Goal: Task Accomplishment & Management: Manage account settings

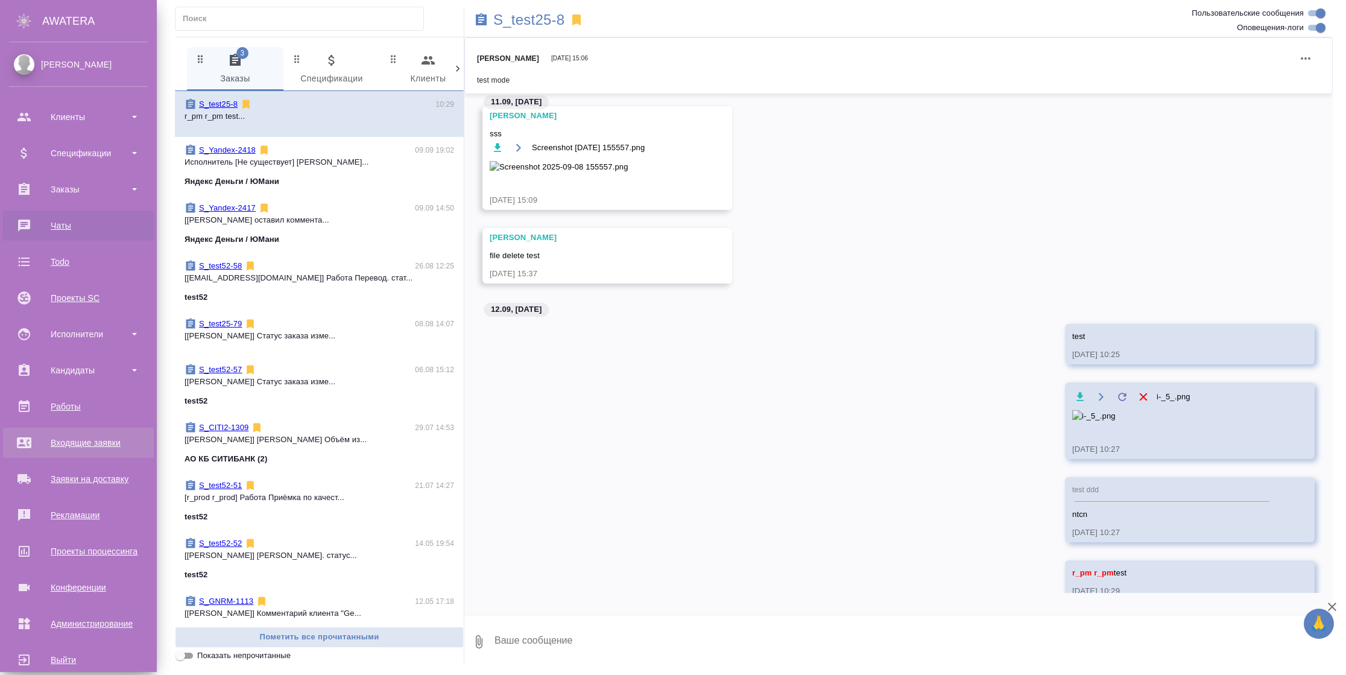
scroll to position [20, 0]
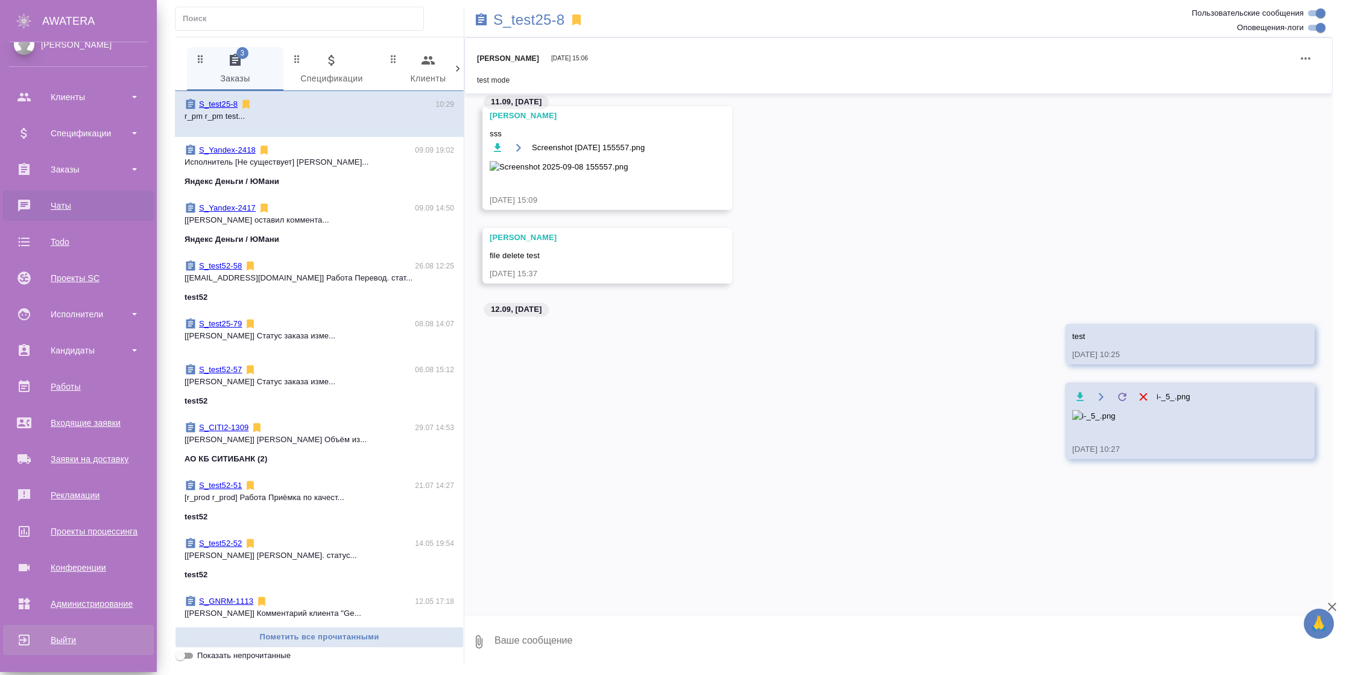
click at [63, 640] on div "Выйти" at bounding box center [78, 640] width 139 height 18
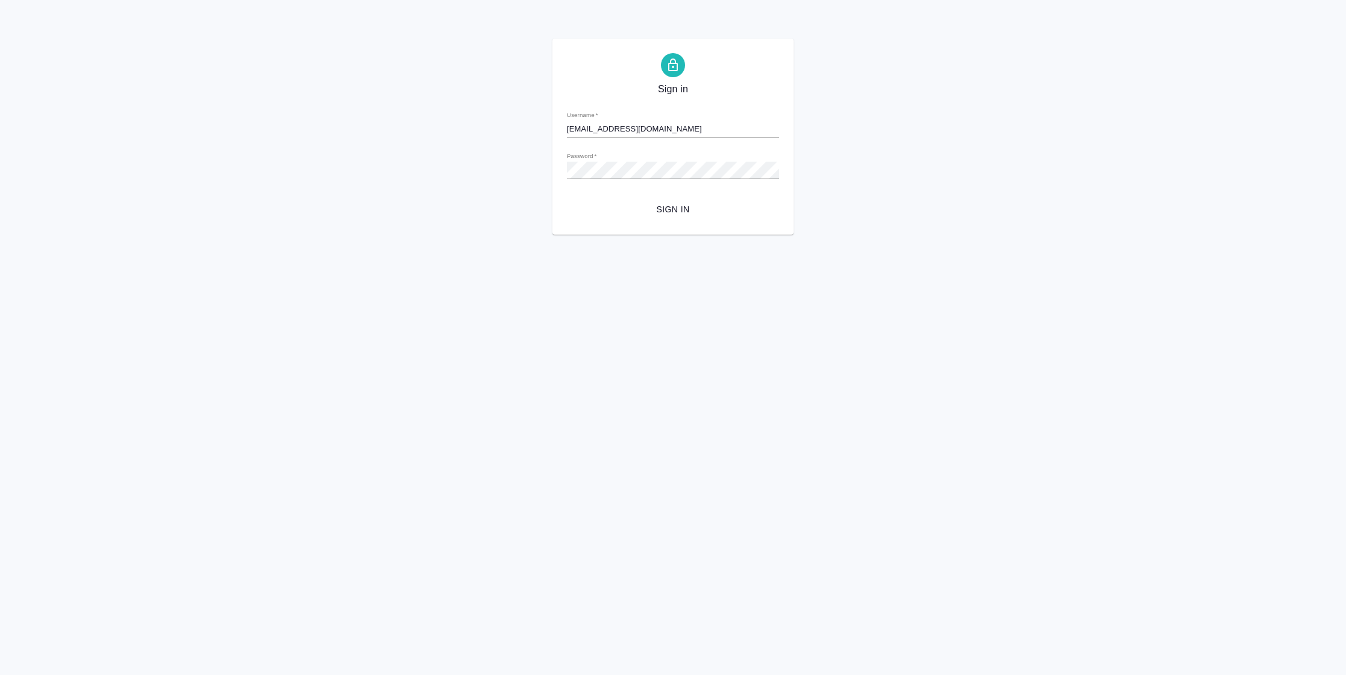
drag, startPoint x: 690, startPoint y: 125, endPoint x: 371, endPoint y: 124, distance: 318.3
click at [371, 124] on div "Sign in Username   * [EMAIL_ADDRESS][DOMAIN_NAME] Password   * urlPath   * / Si…" at bounding box center [673, 137] width 1346 height 196
type input "[EMAIL_ADDRESS][DOMAIN_NAME]"
click at [677, 209] on span "Sign in" at bounding box center [672, 209] width 193 height 15
